Goal: Information Seeking & Learning: Learn about a topic

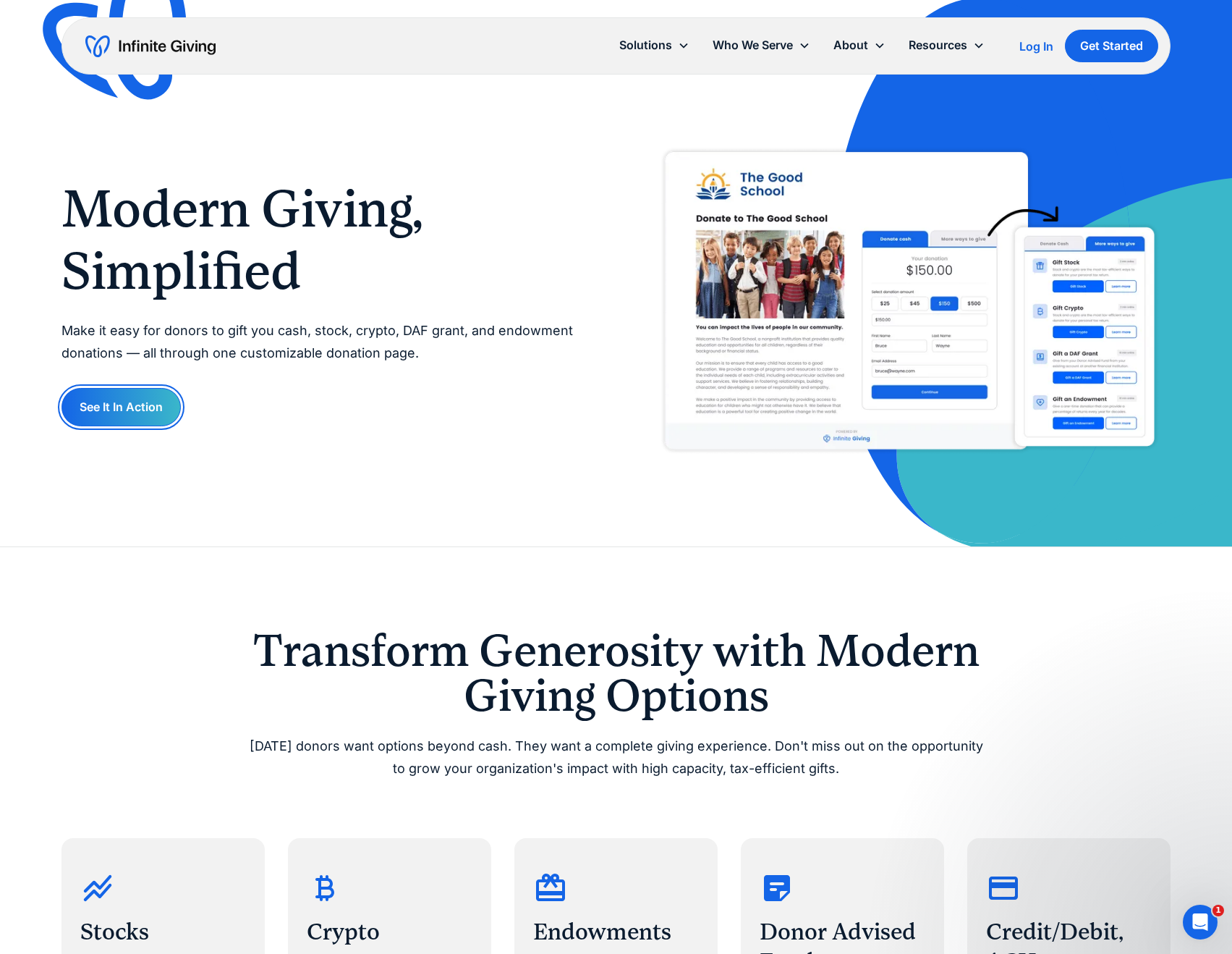
click at [133, 404] on link "See It In Action" at bounding box center [121, 407] width 119 height 38
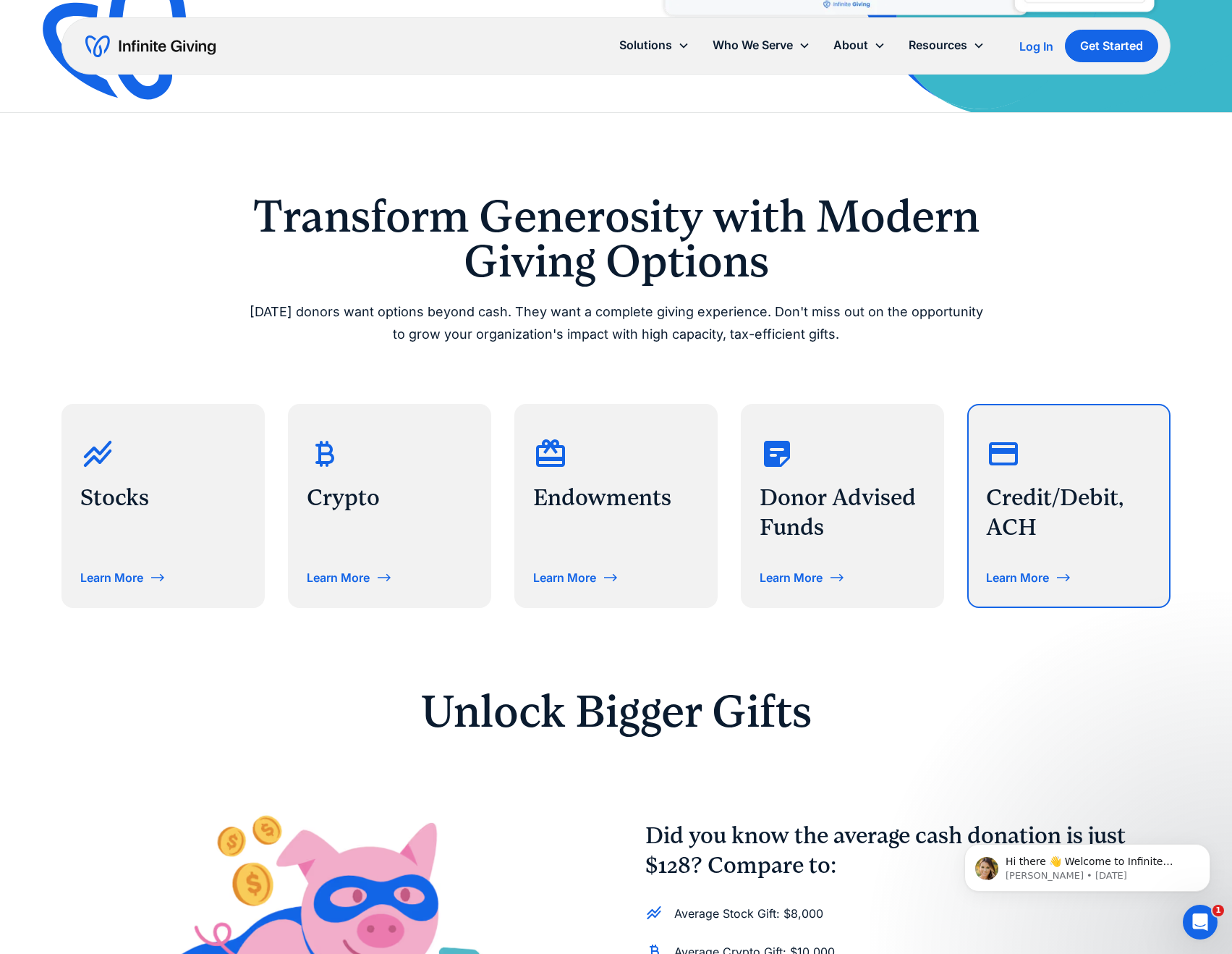
click at [1031, 563] on div "Credit/Debit, ACH Learn More" at bounding box center [1068, 506] width 201 height 202
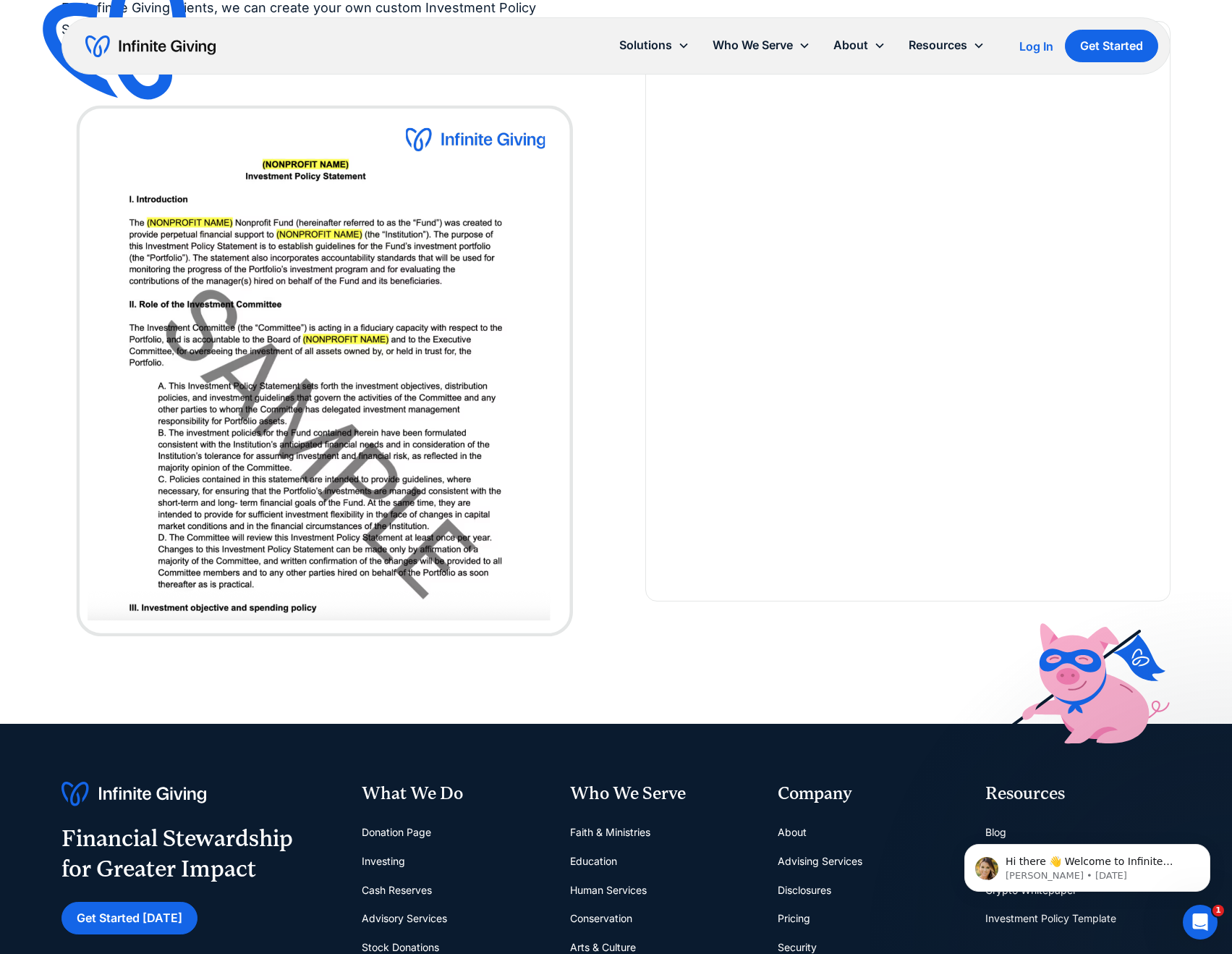
scroll to position [3039, 0]
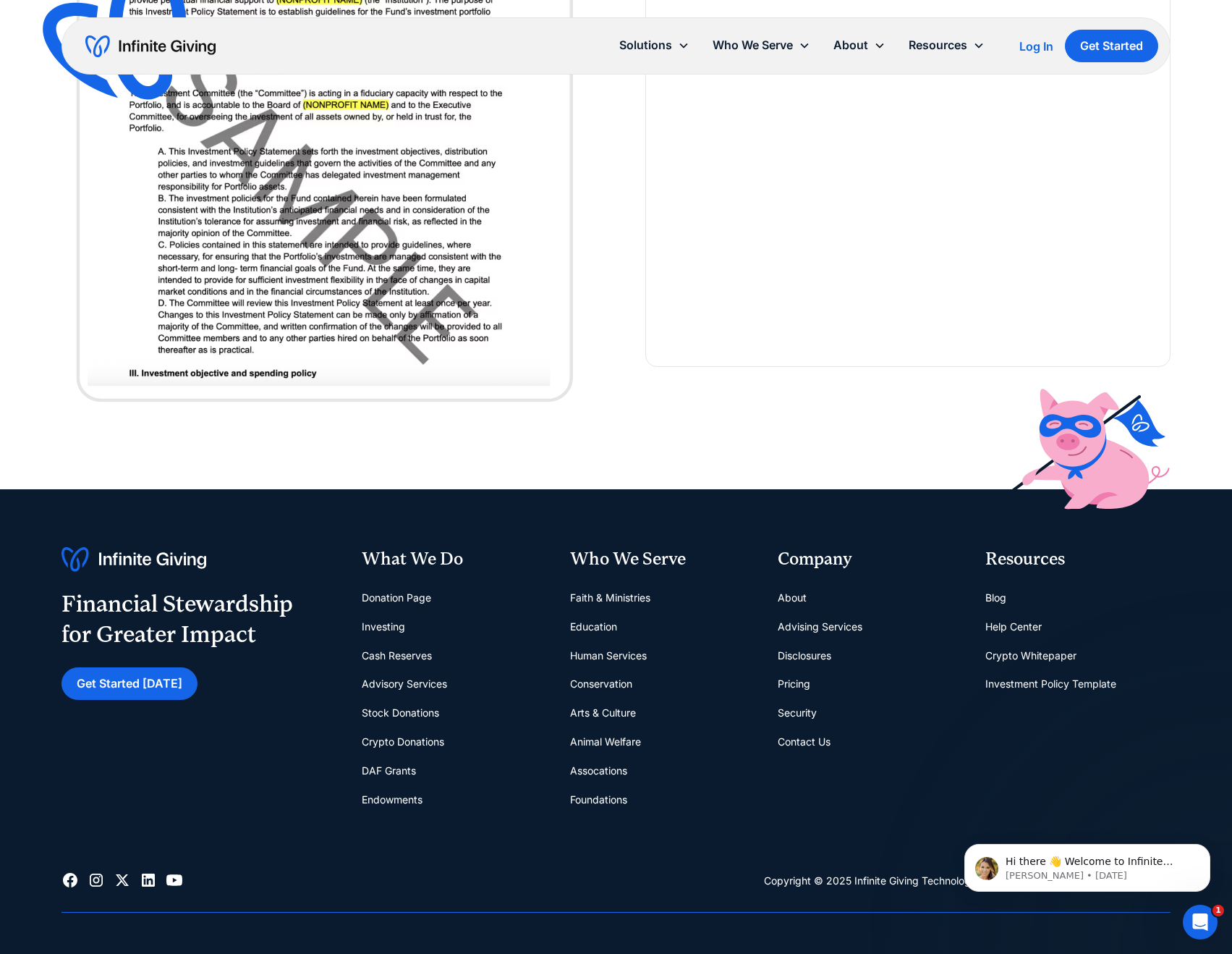
click at [379, 598] on link "Donation Page" at bounding box center [396, 598] width 69 height 29
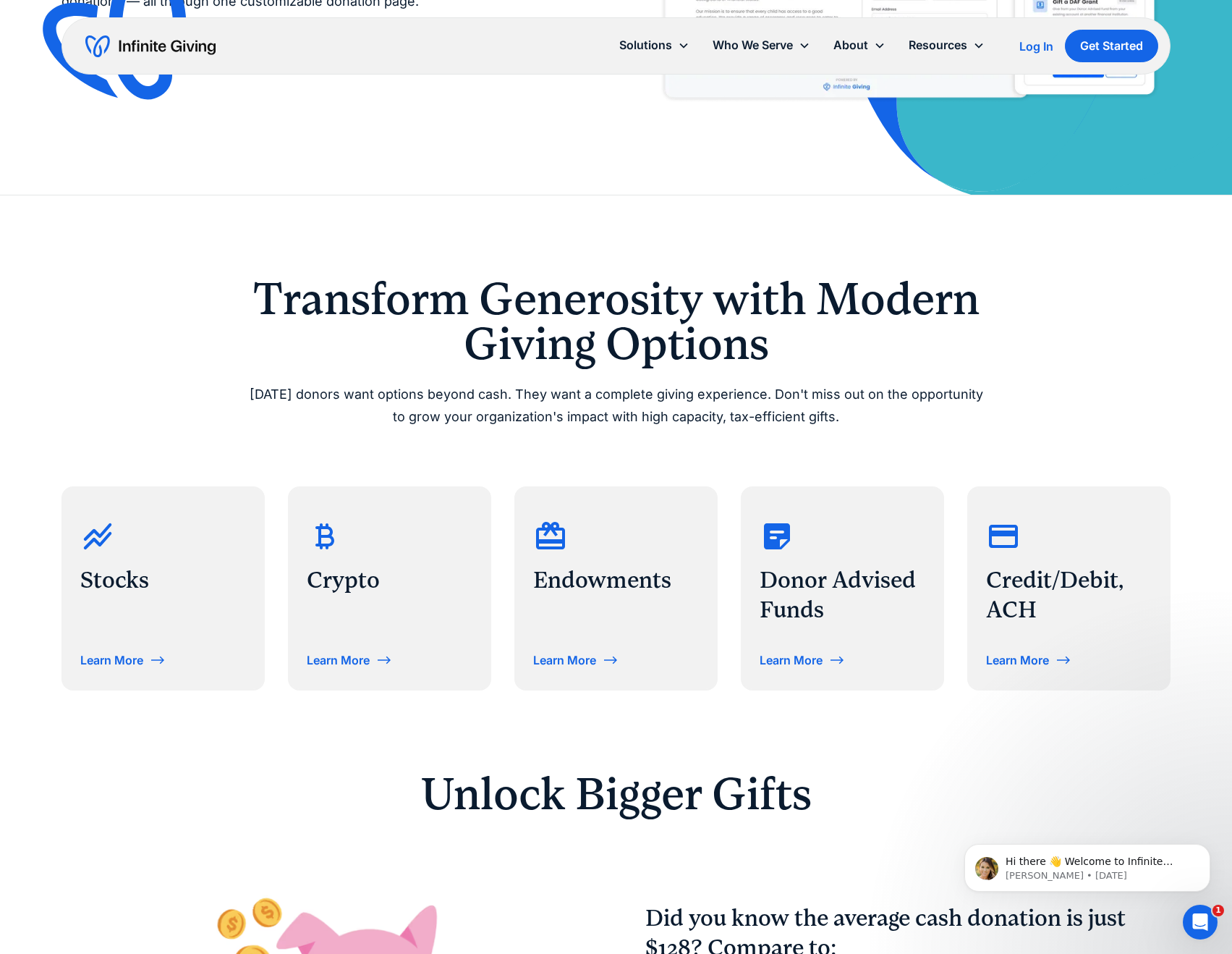
scroll to position [362, 0]
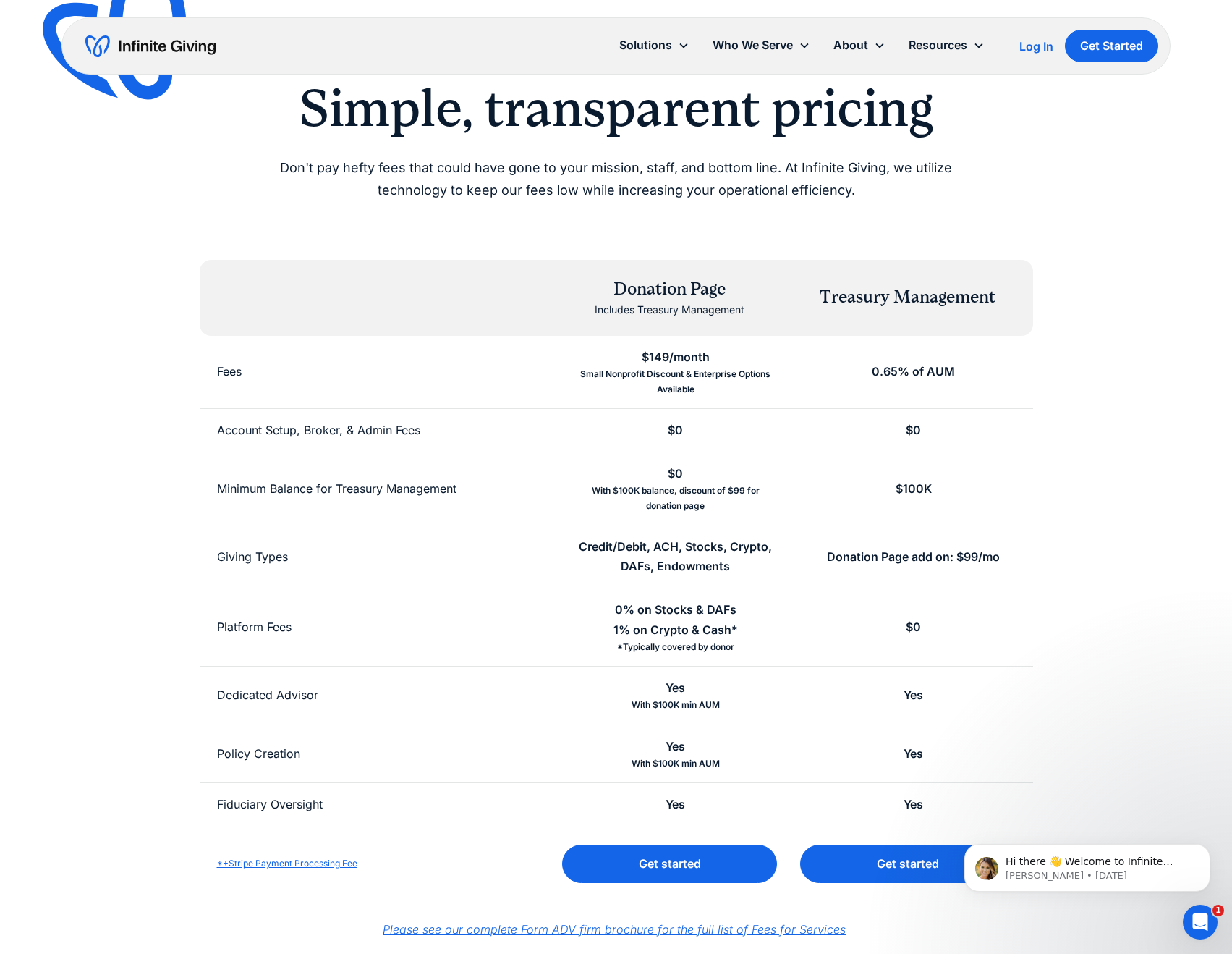
scroll to position [145, 0]
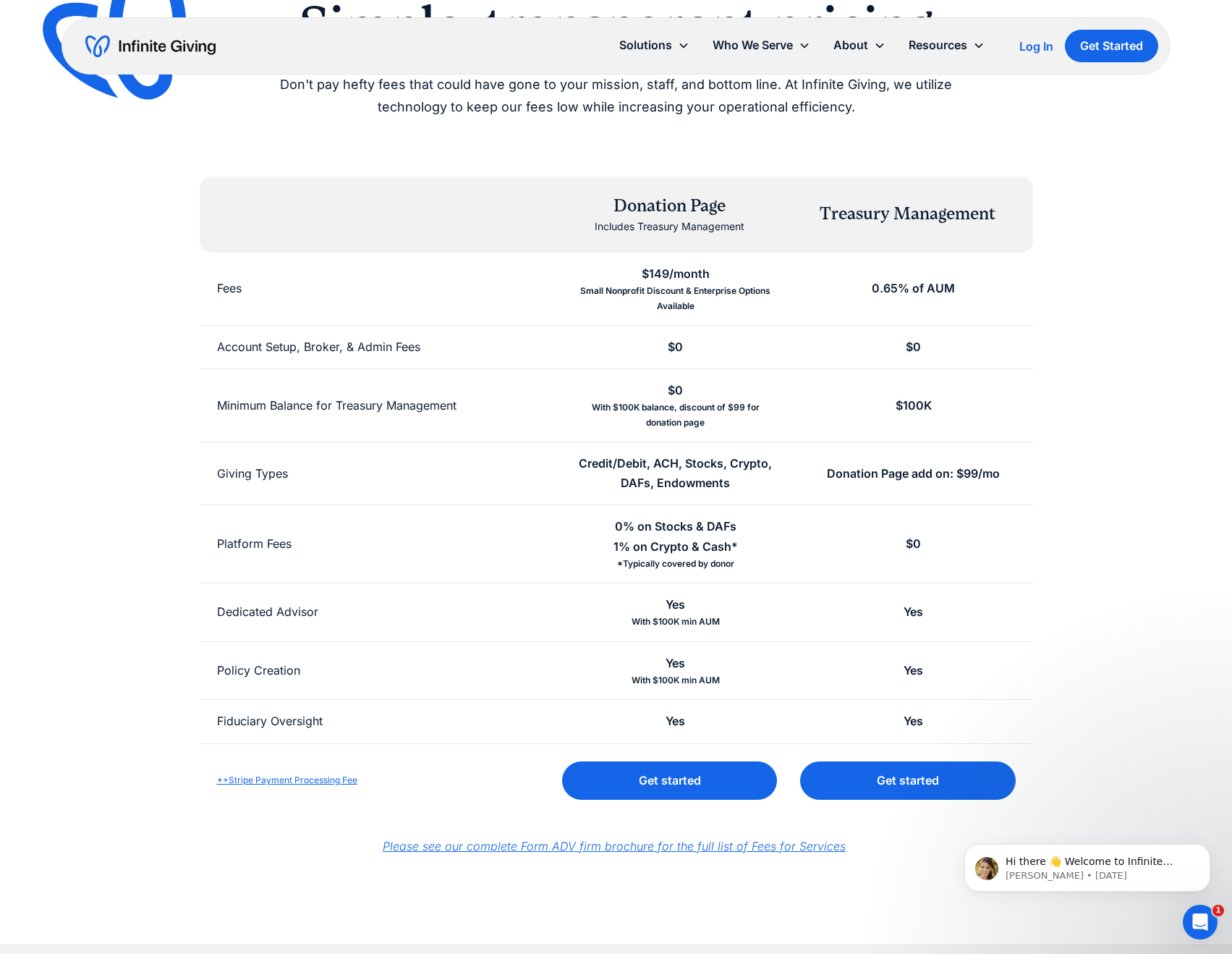
drag, startPoint x: 1084, startPoint y: 397, endPoint x: 1085, endPoint y: 387, distance: 10.0
click at [1084, 397] on div "Simple, transparent pricing Don't pay hefty fees that could have gone to your m…" at bounding box center [616, 405] width 1109 height 823
click at [163, 396] on div "Simple, transparent pricing Don't pay hefty fees that could have gone to your m…" at bounding box center [616, 405] width 1109 height 823
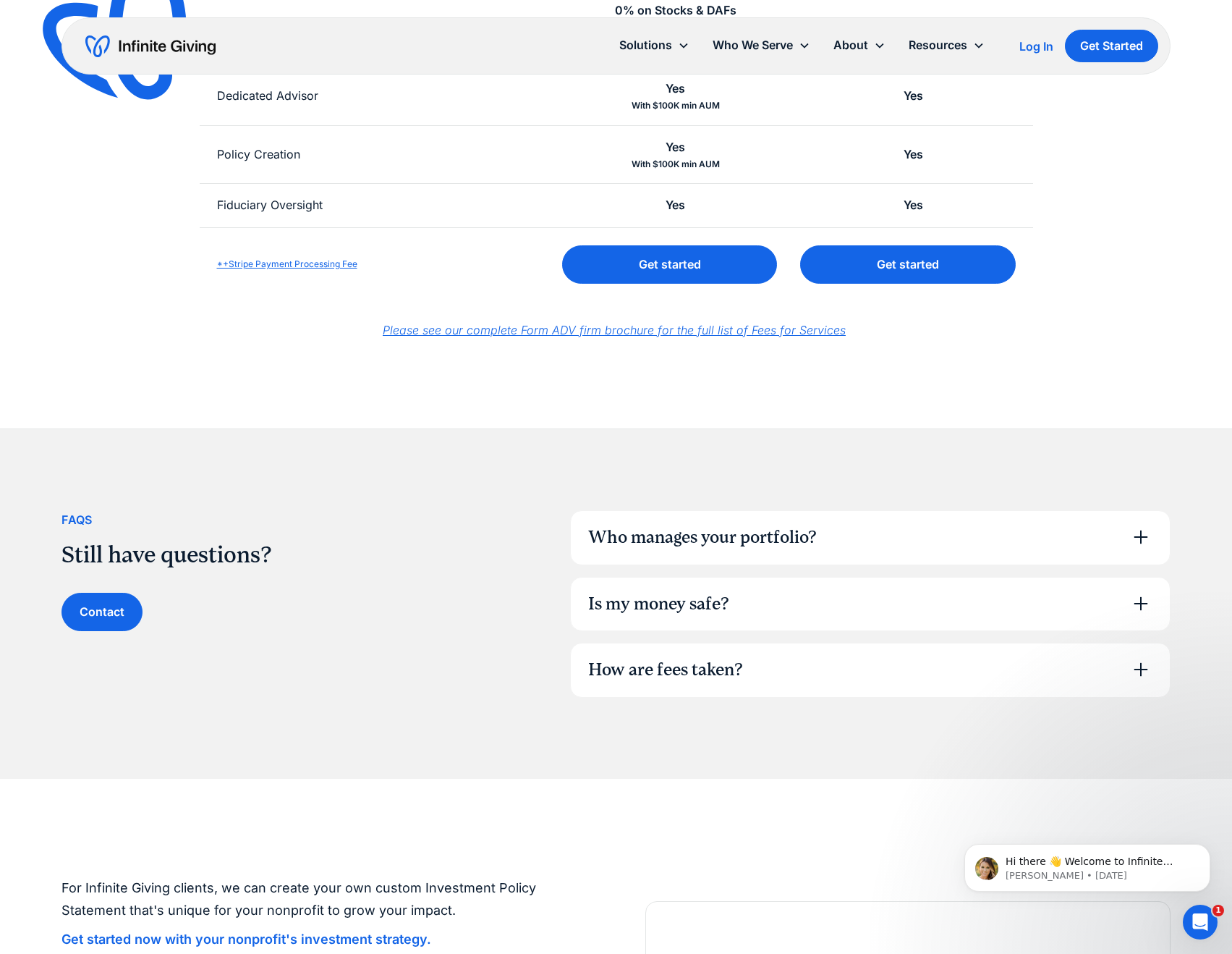
scroll to position [869, 0]
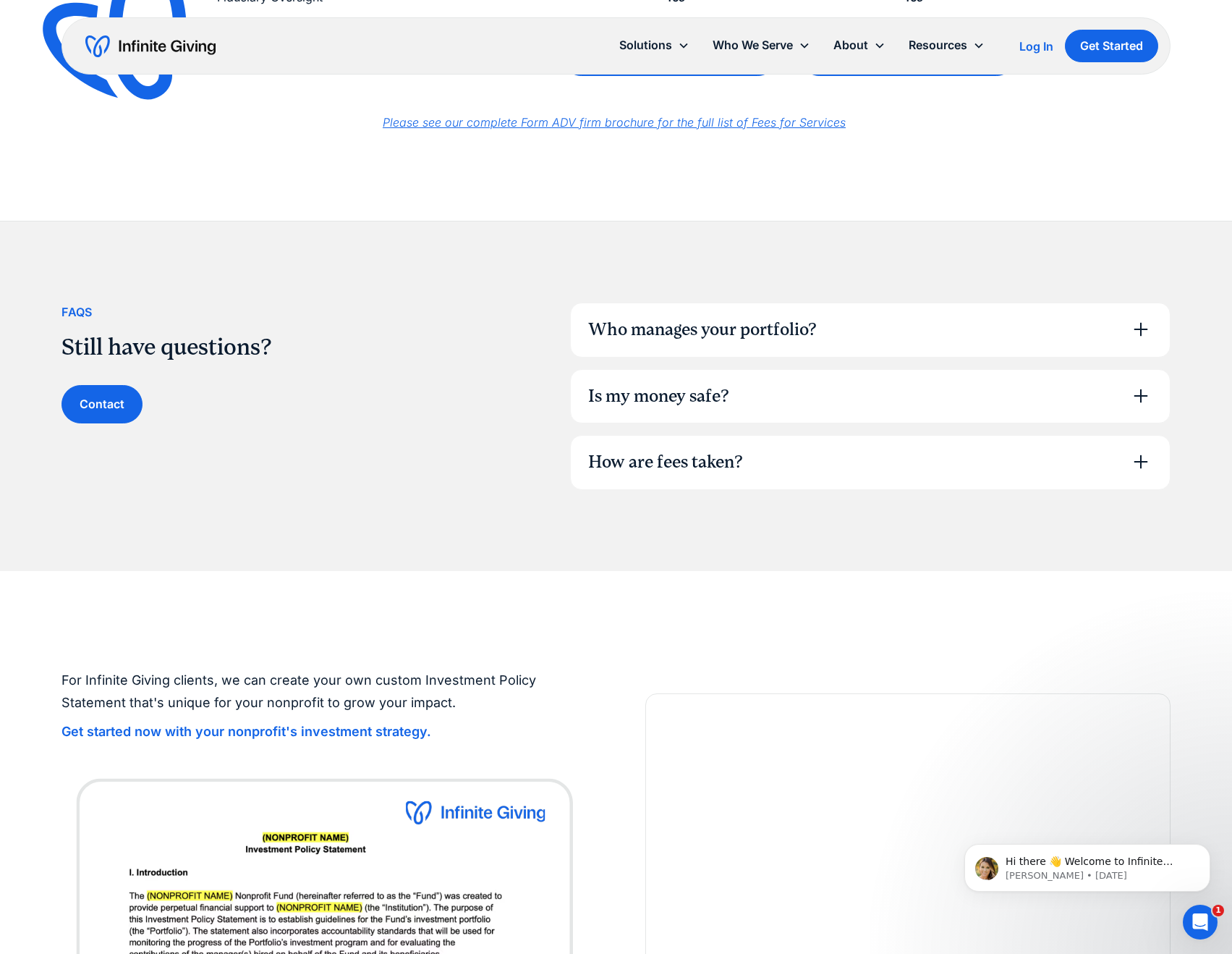
click at [751, 334] on div "Who manages your portfolio?" at bounding box center [702, 330] width 228 height 25
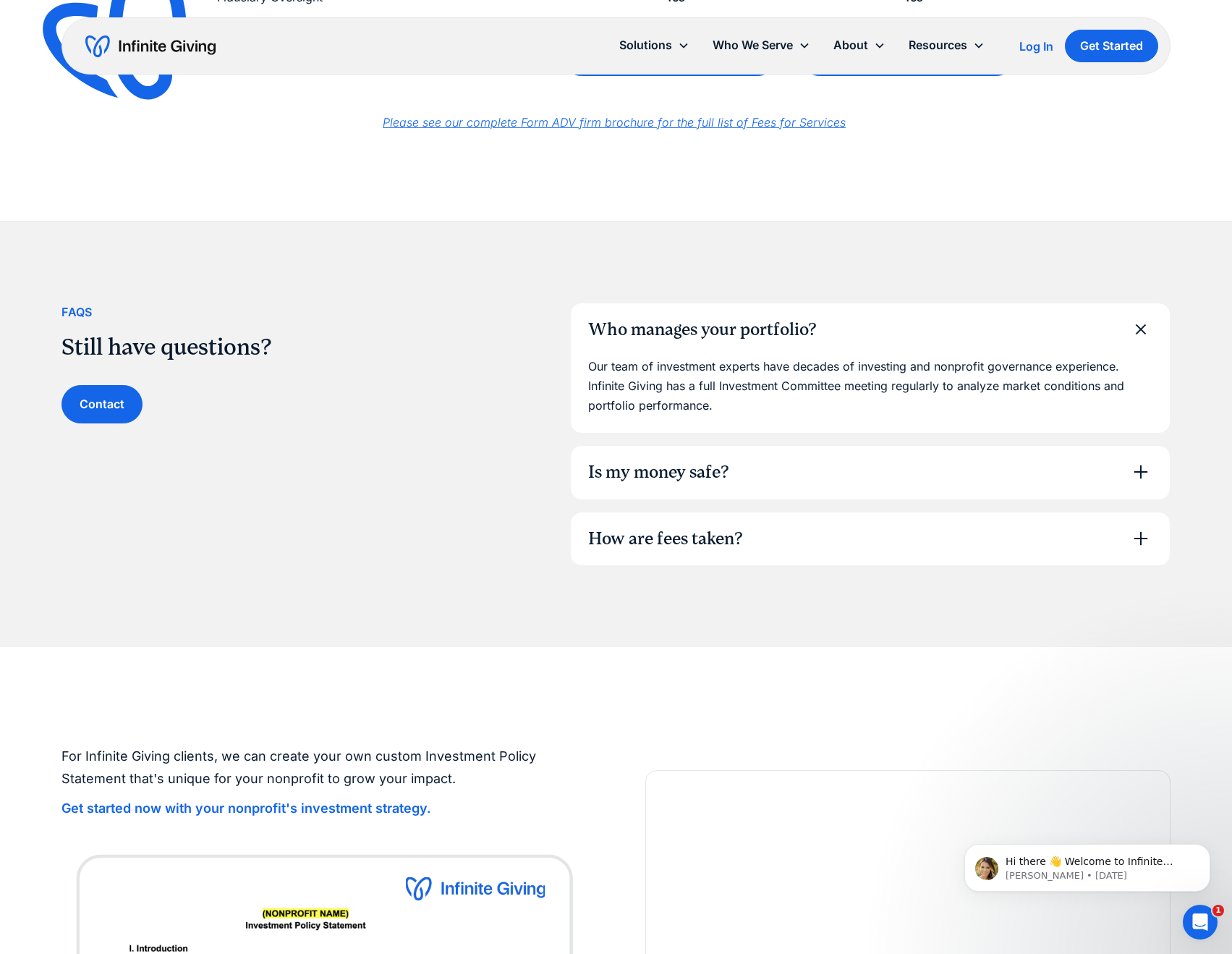
click at [703, 574] on div "FAqs Still have questions? Contact Who manages your portfolio? Our team of inve…" at bounding box center [616, 434] width 1109 height 425
click at [704, 553] on div "How are fees taken?" at bounding box center [870, 539] width 599 height 54
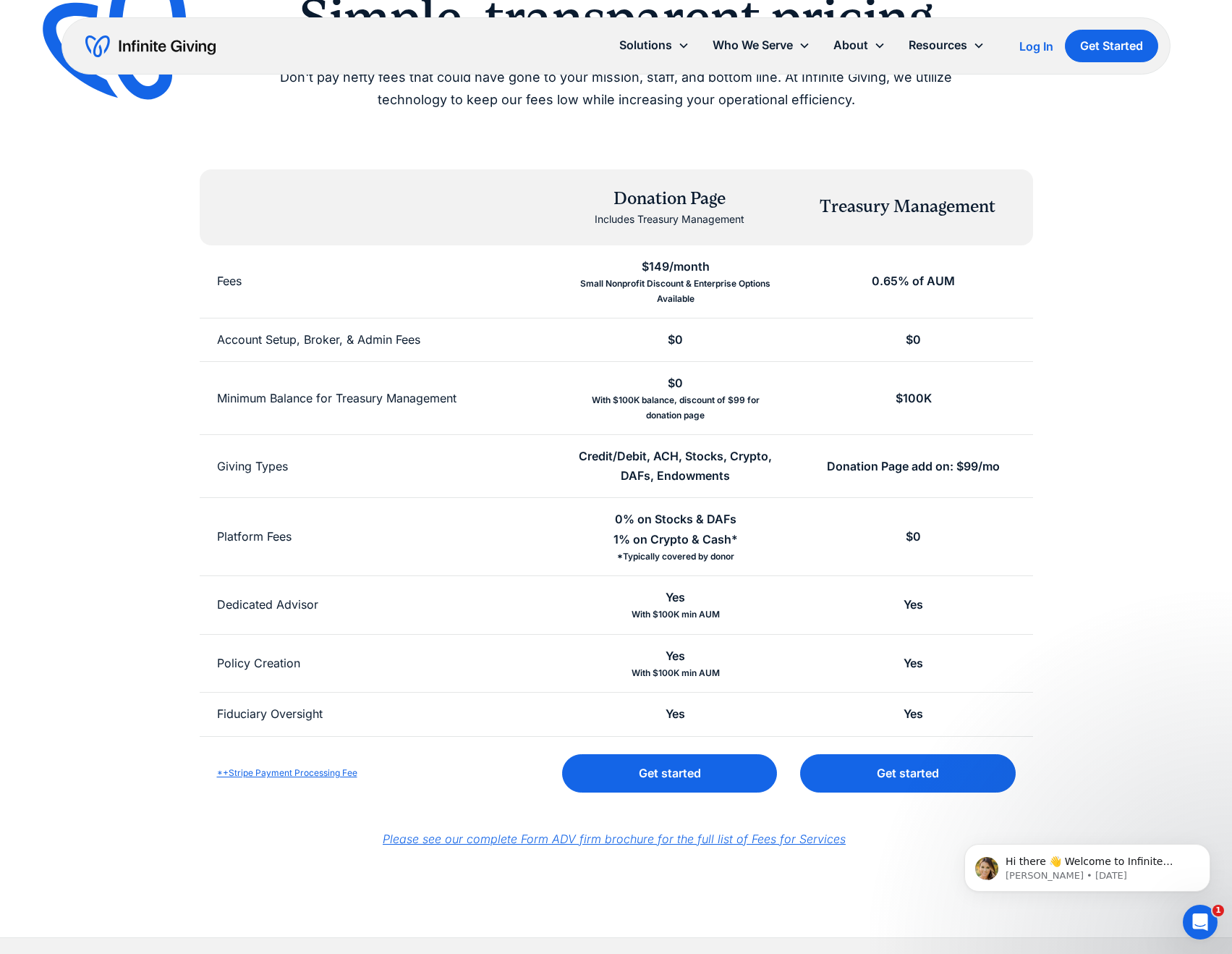
scroll to position [0, 0]
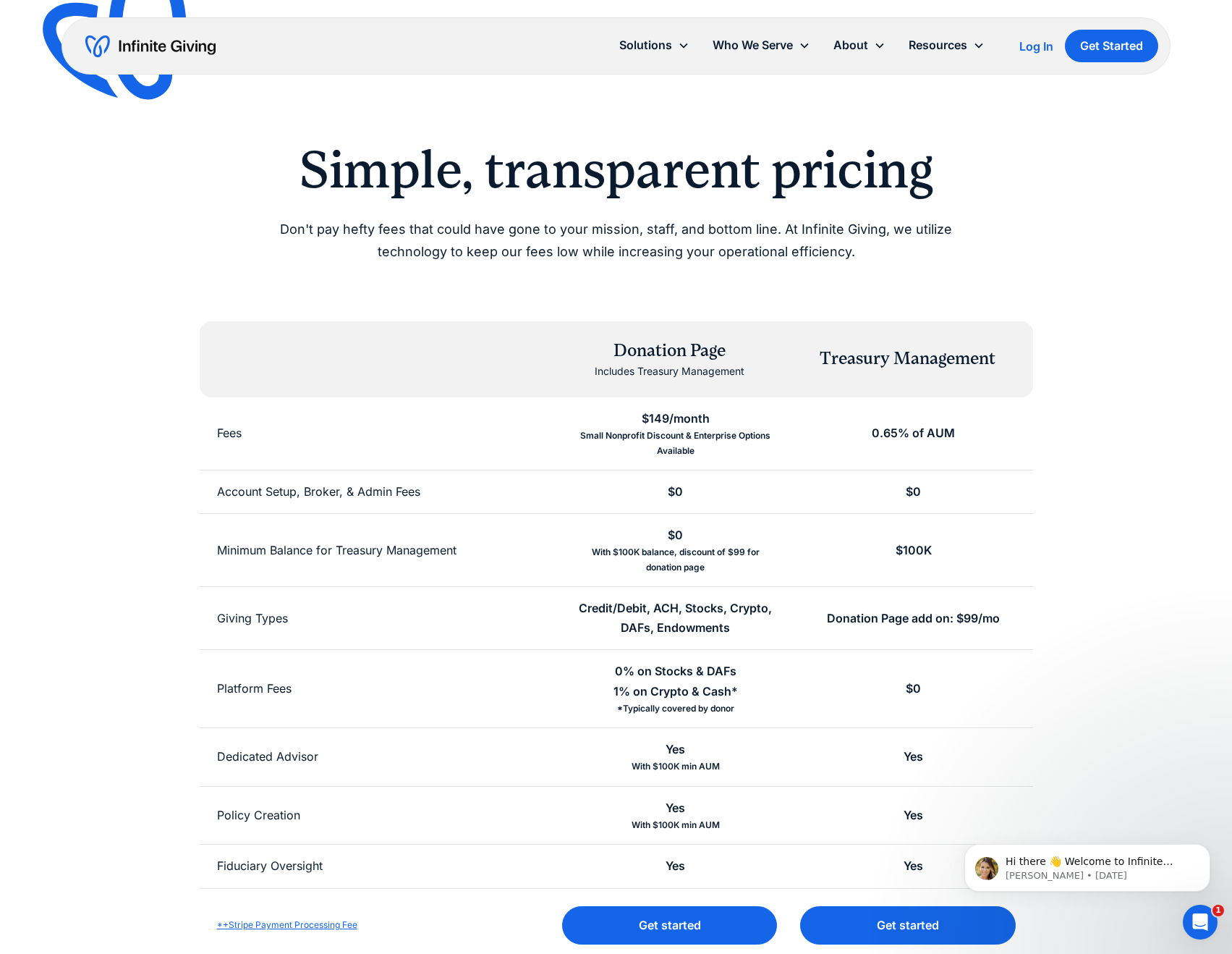
click at [155, 510] on div "Simple, transparent pricing Don't pay hefty fees that could have gone to your m…" at bounding box center [616, 550] width 1109 height 823
